Goal: Task Accomplishment & Management: Manage account settings

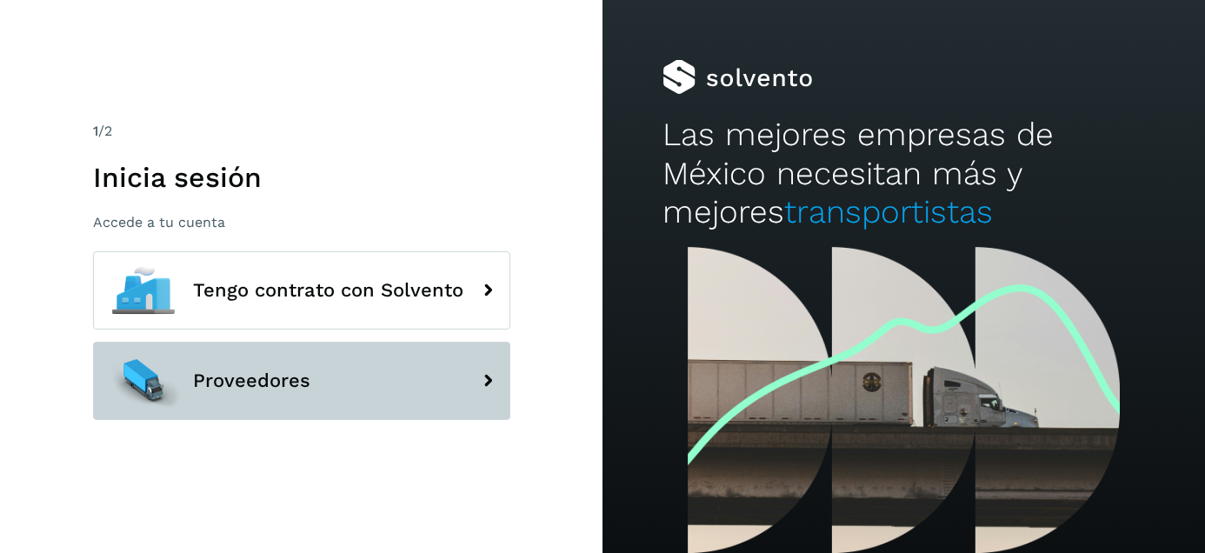
click at [473, 375] on icon at bounding box center [487, 381] width 35 height 35
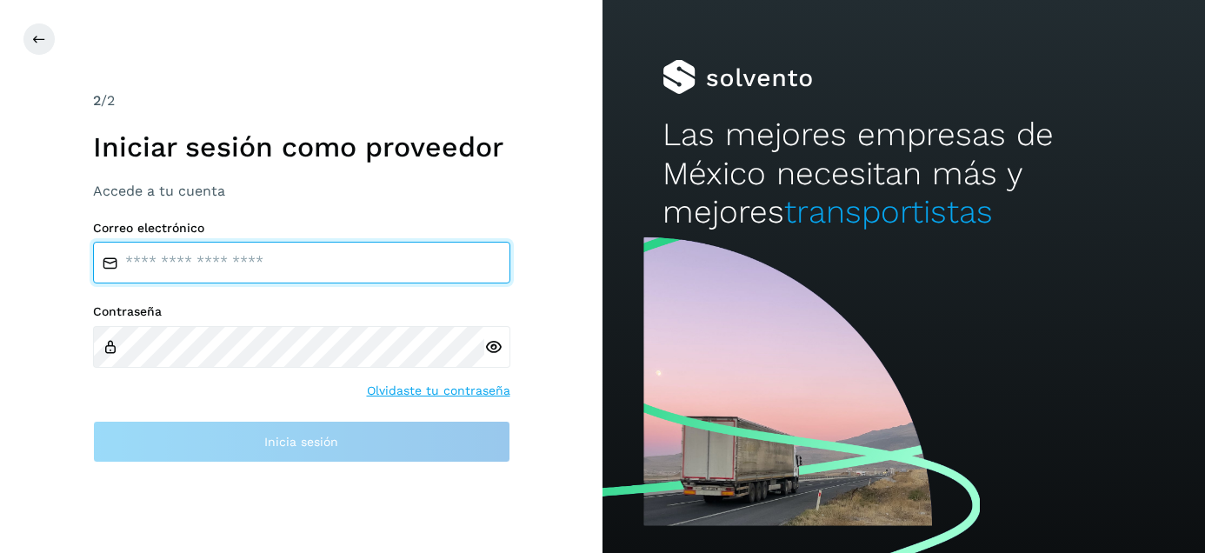
click at [292, 260] on input "email" at bounding box center [301, 263] width 417 height 42
type input "**********"
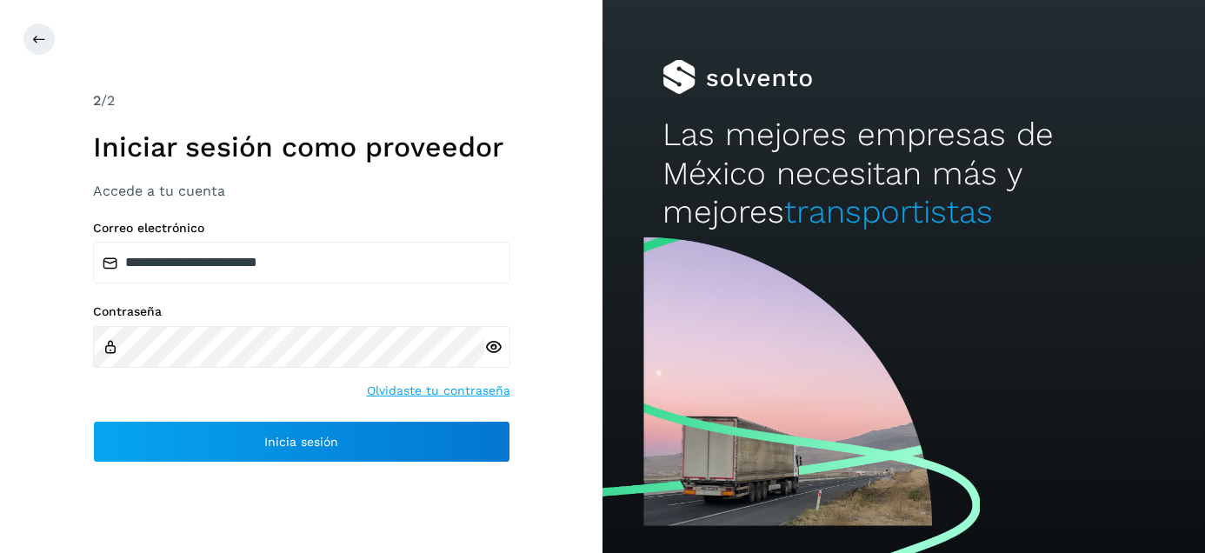
click at [493, 346] on icon at bounding box center [493, 347] width 18 height 18
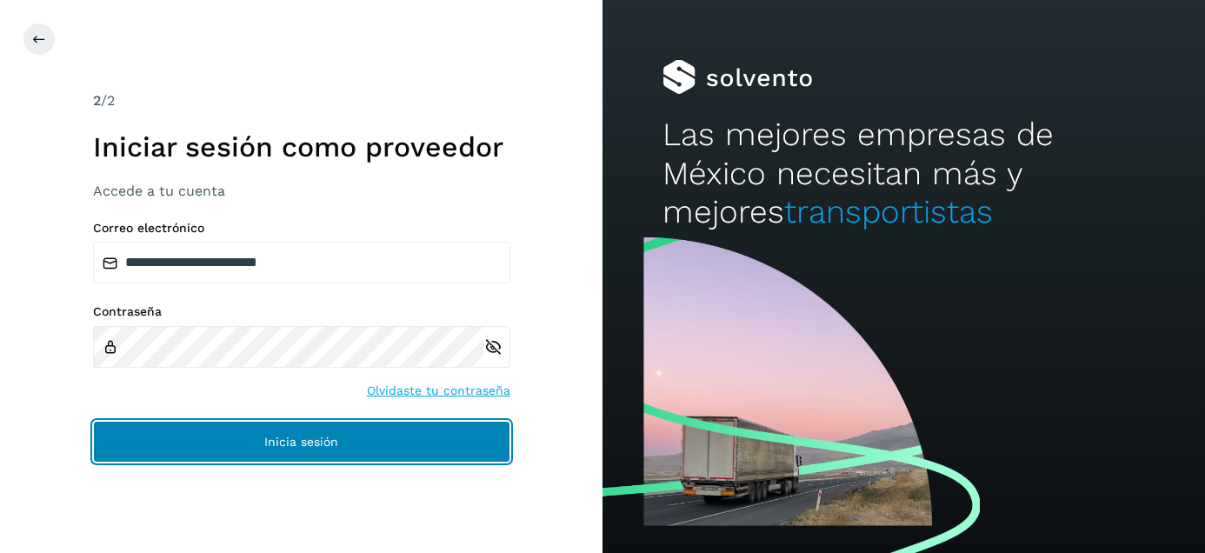
click at [404, 424] on button "Inicia sesión" at bounding box center [301, 442] width 417 height 42
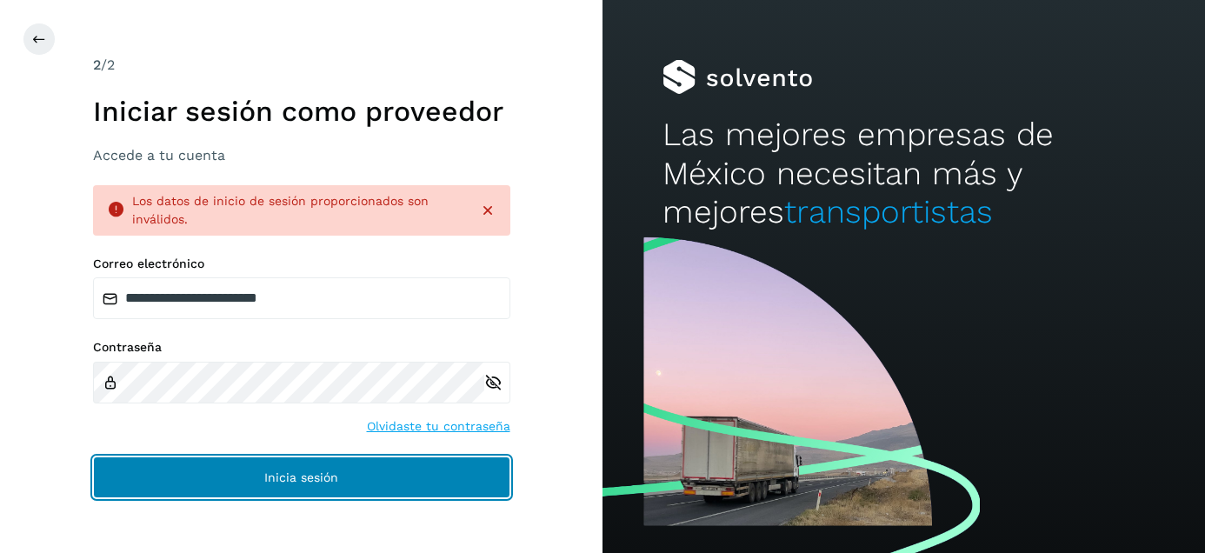
click at [330, 479] on span "Inicia sesión" at bounding box center [301, 477] width 74 height 12
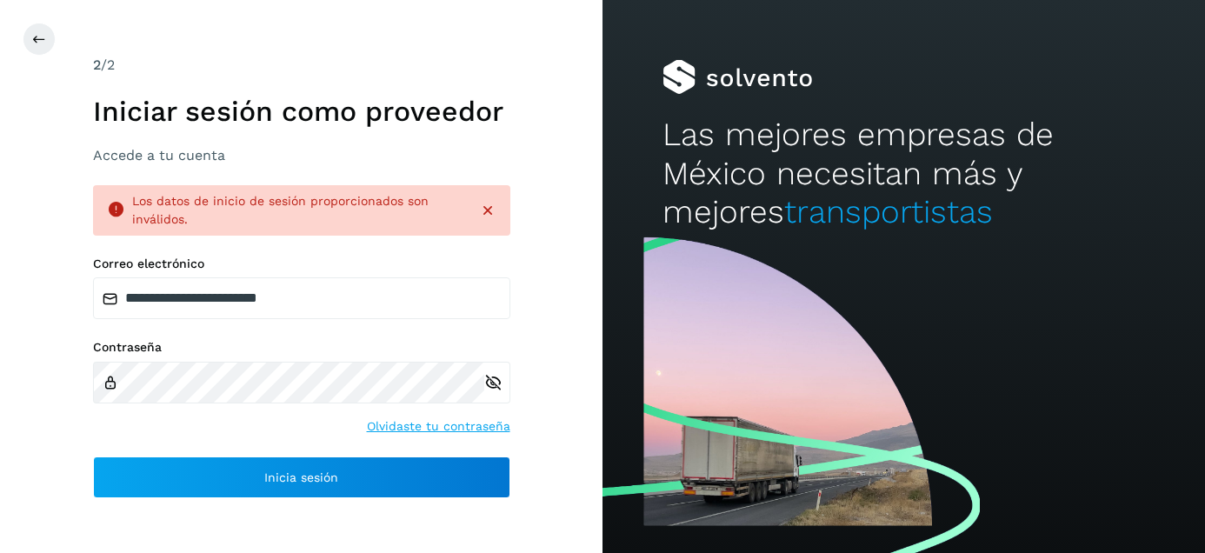
click at [430, 427] on link "Olvidaste tu contraseña" at bounding box center [438, 426] width 143 height 18
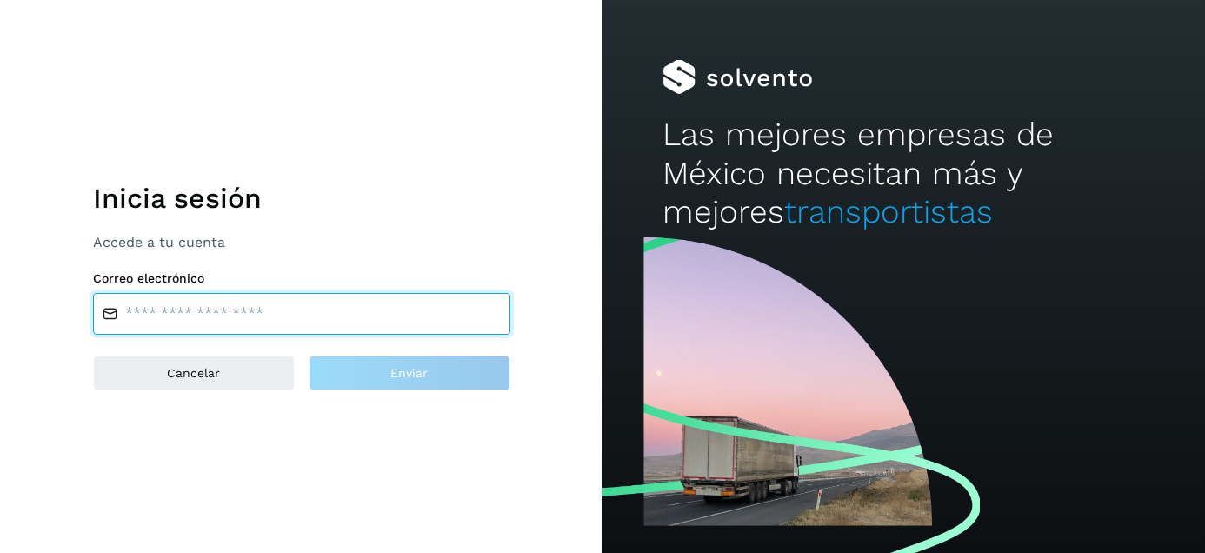
click at [333, 321] on input "email" at bounding box center [301, 314] width 417 height 42
type input "**********"
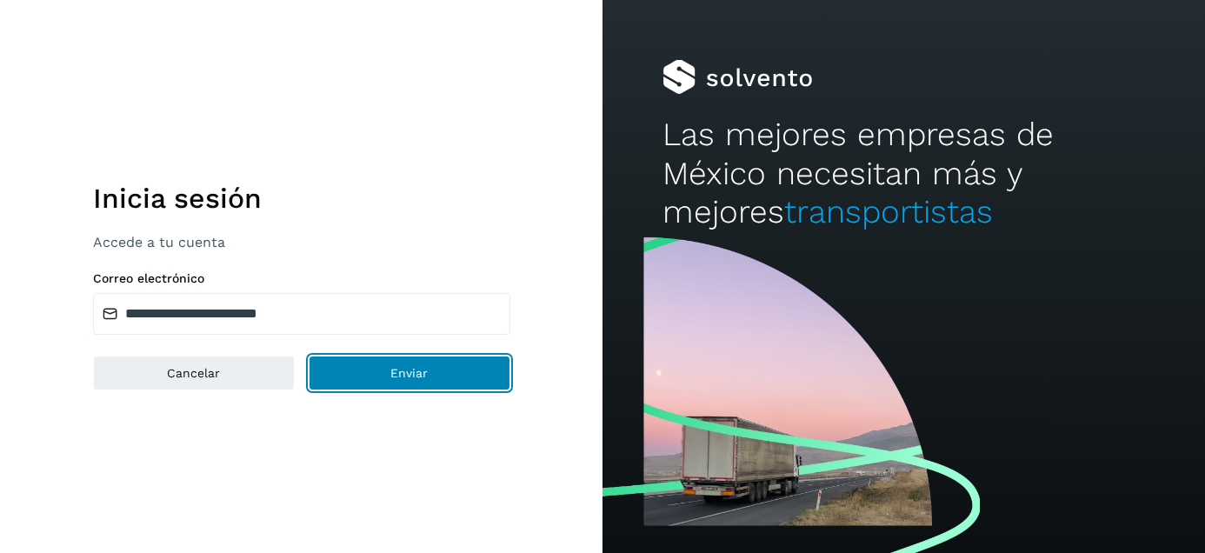
click at [364, 378] on button "Enviar" at bounding box center [410, 373] width 202 height 35
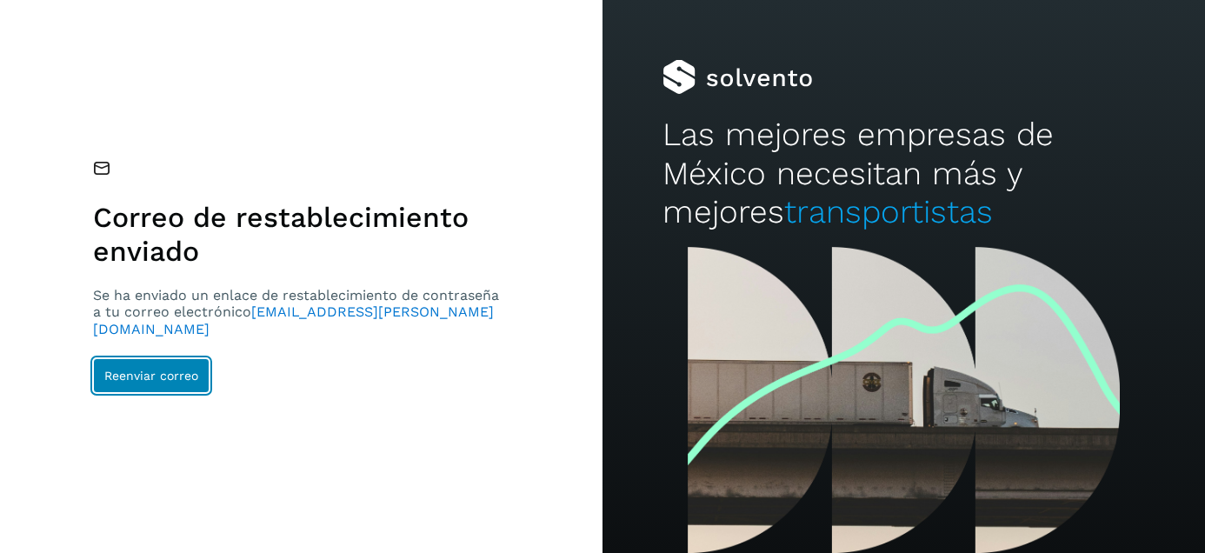
click at [195, 358] on button "Reenviar correo" at bounding box center [151, 375] width 117 height 35
click at [180, 370] on span "Reenviar correo" at bounding box center [151, 376] width 94 height 12
